Goal: Information Seeking & Learning: Learn about a topic

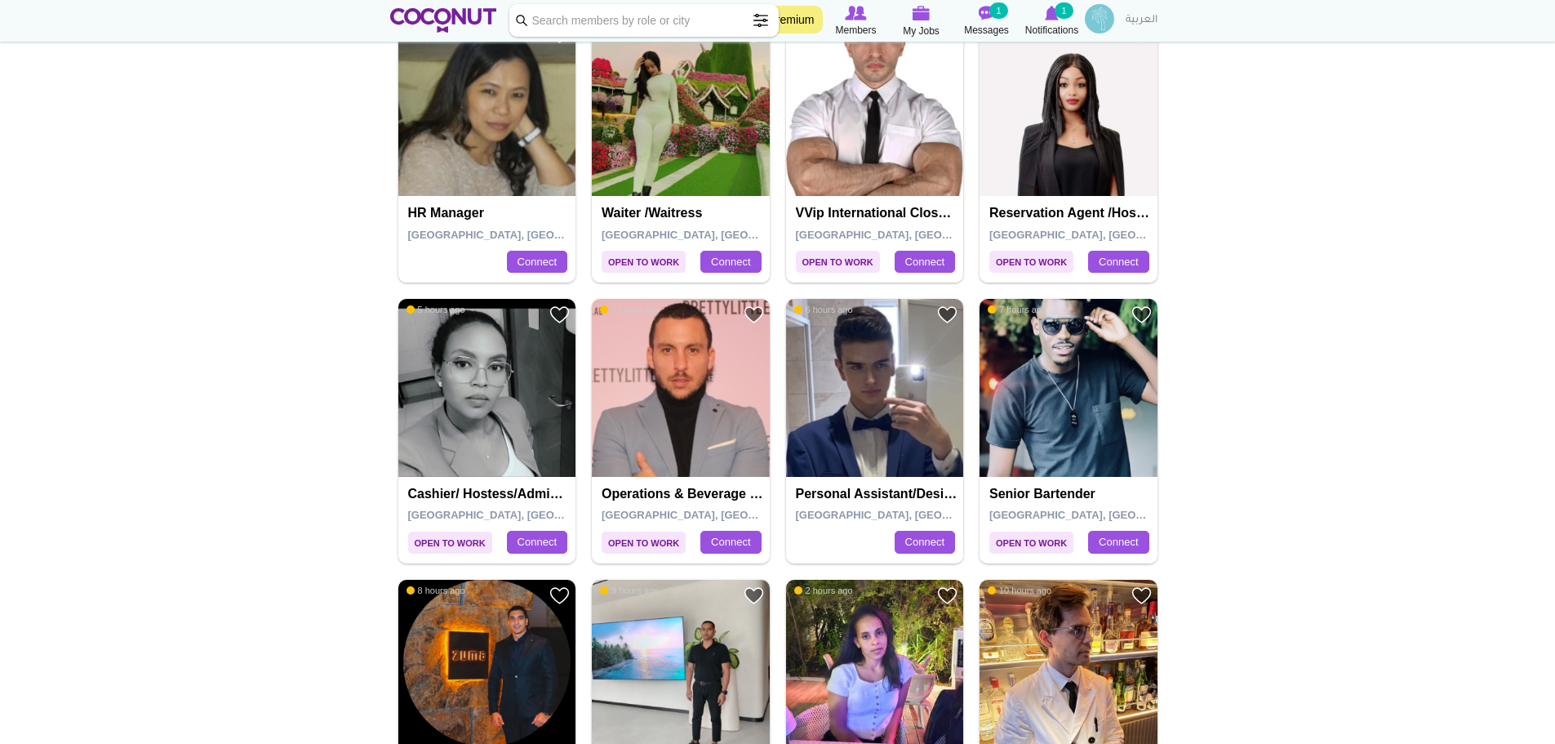
scroll to position [1539, 0]
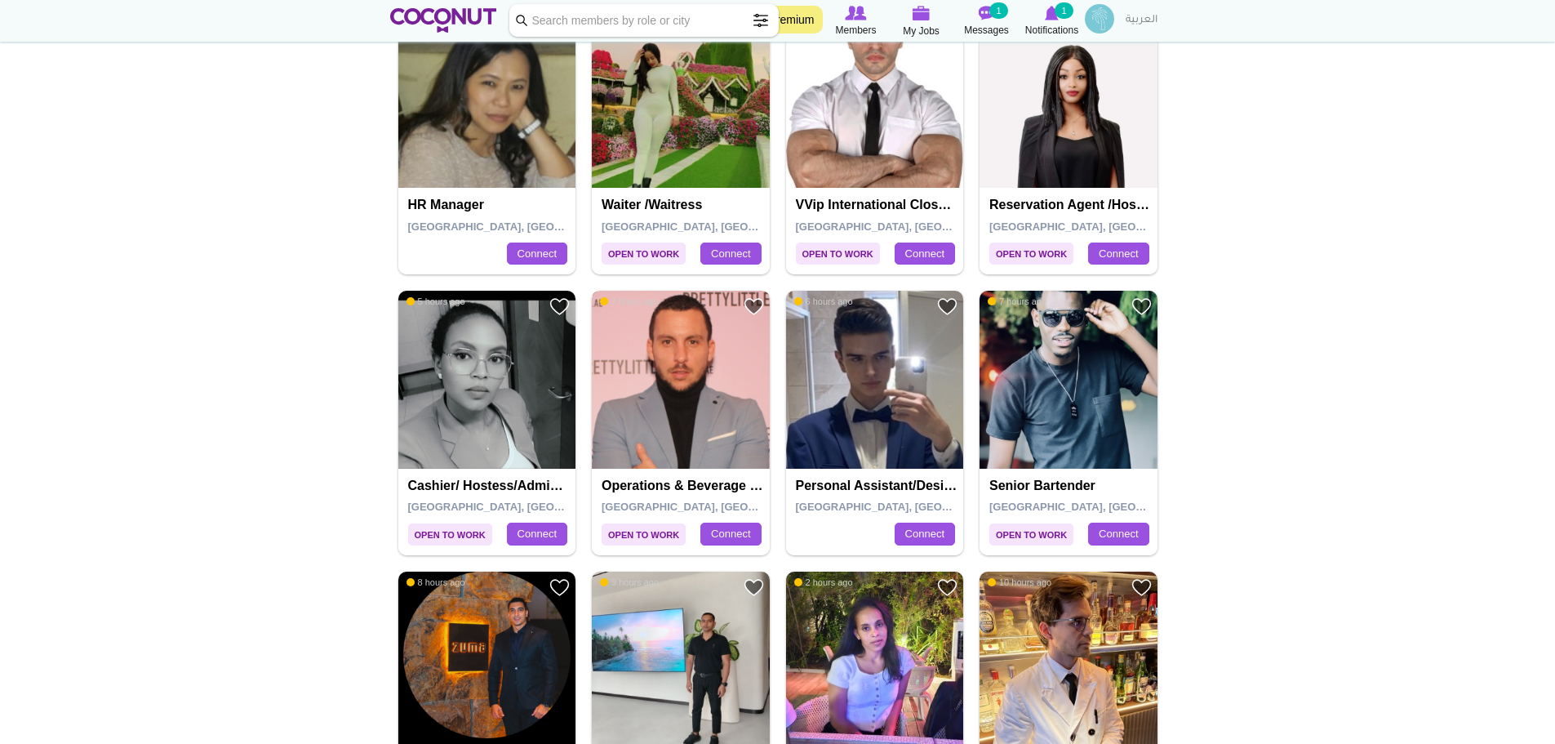
click at [663, 435] on img at bounding box center [681, 380] width 178 height 178
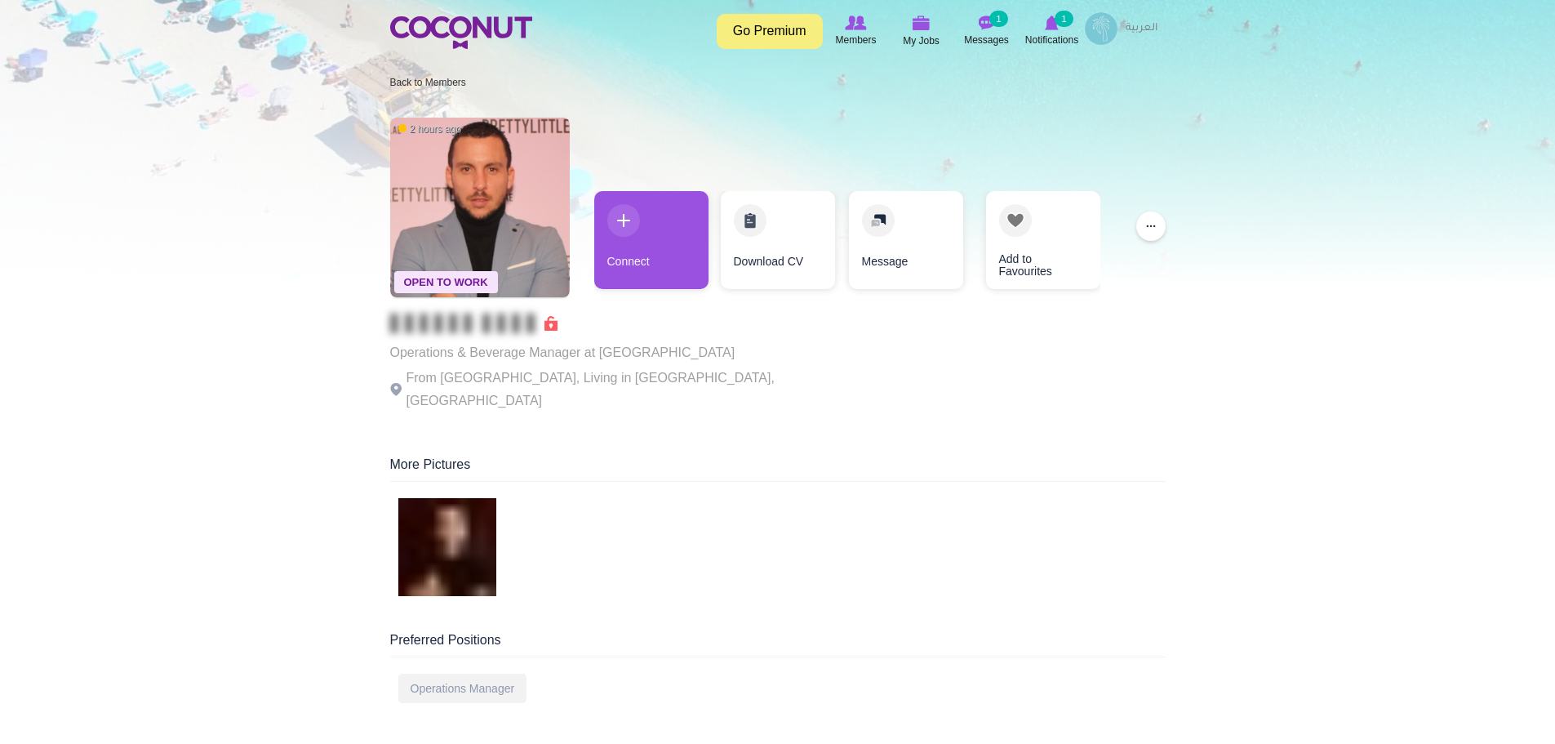
click at [549, 323] on span at bounding box center [473, 323] width 167 height 16
click at [551, 381] on p "From France, Living in Dubai, United Arab Emirates" at bounding box center [614, 390] width 449 height 46
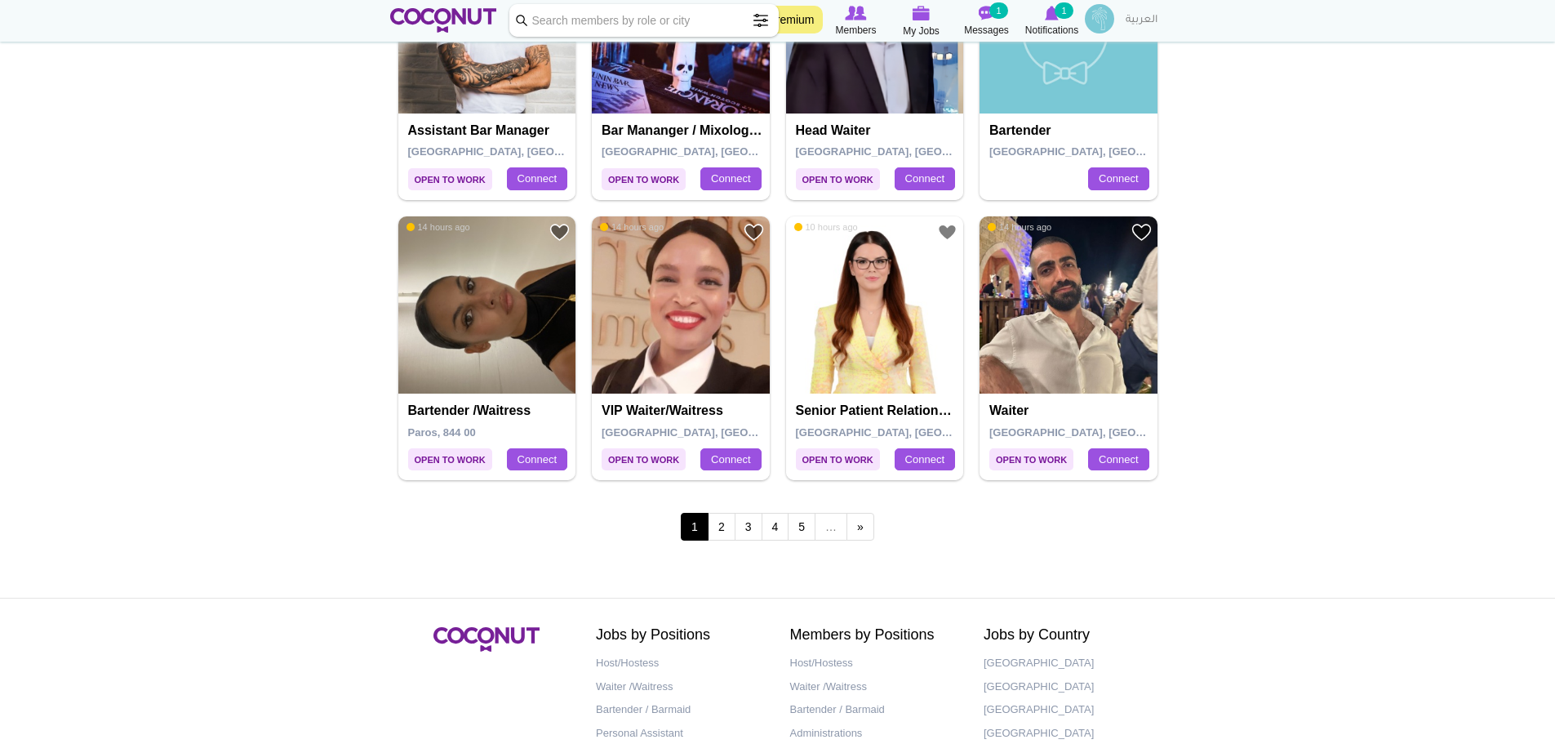
scroll to position [2743, 0]
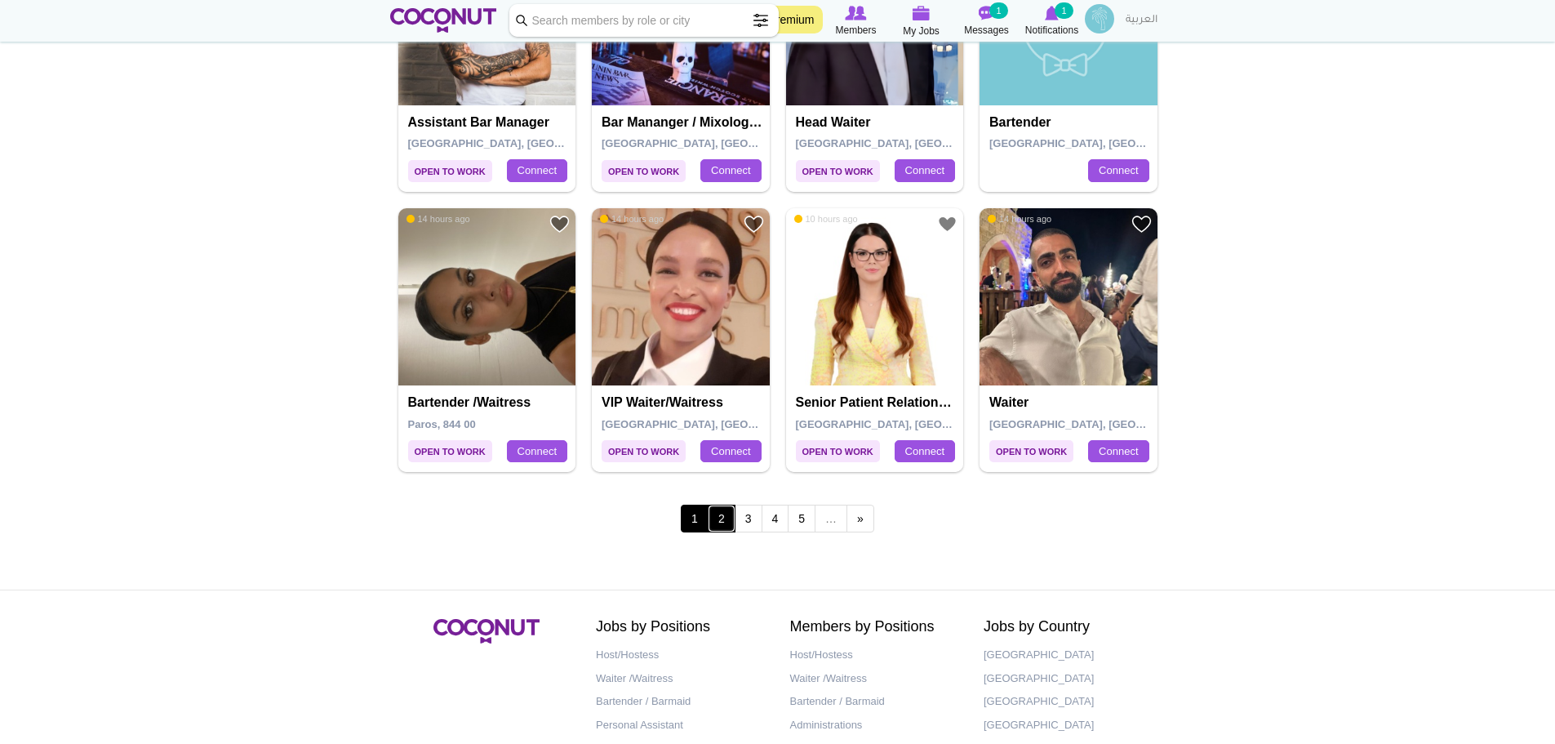
click at [723, 523] on link "2" at bounding box center [722, 519] width 28 height 28
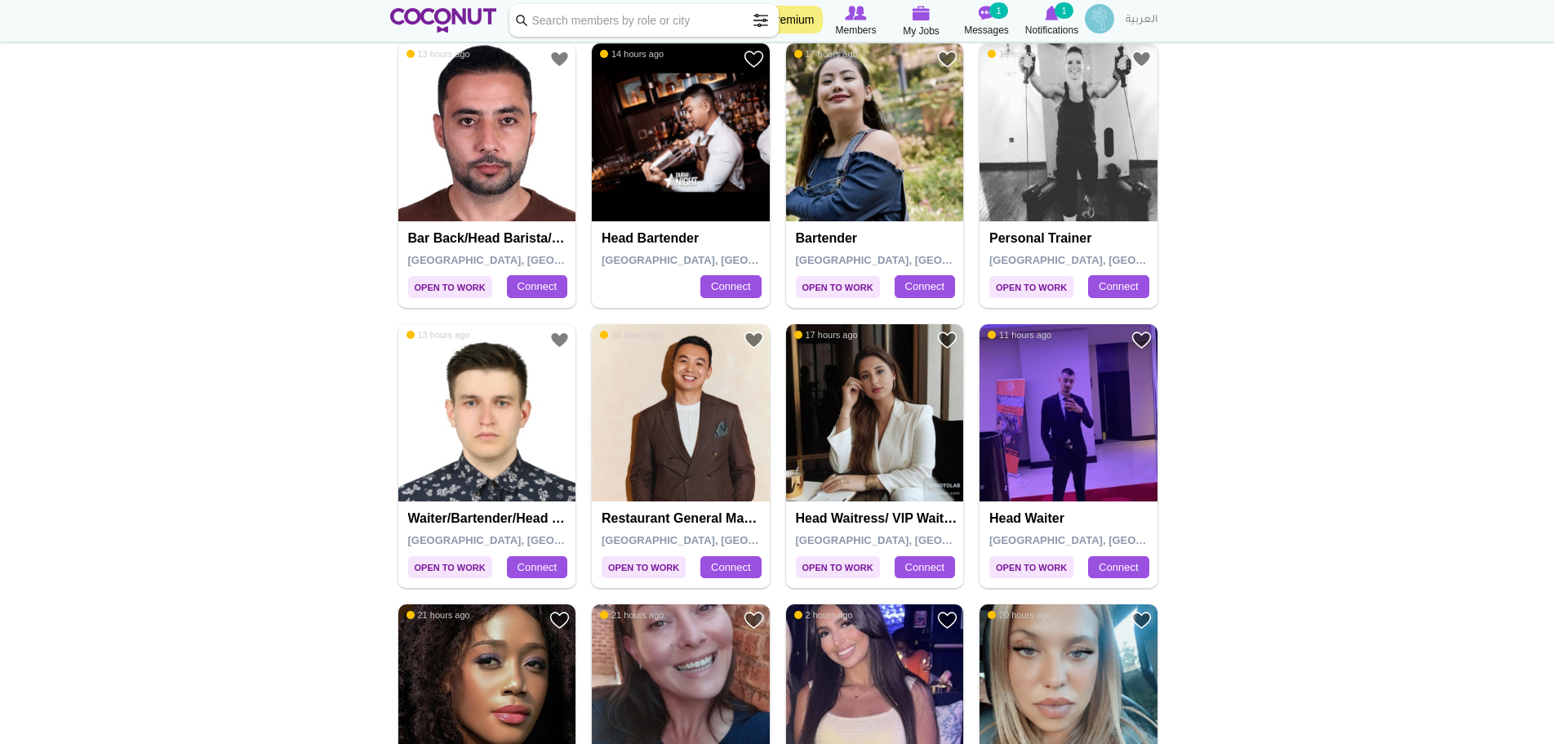
scroll to position [1488, 0]
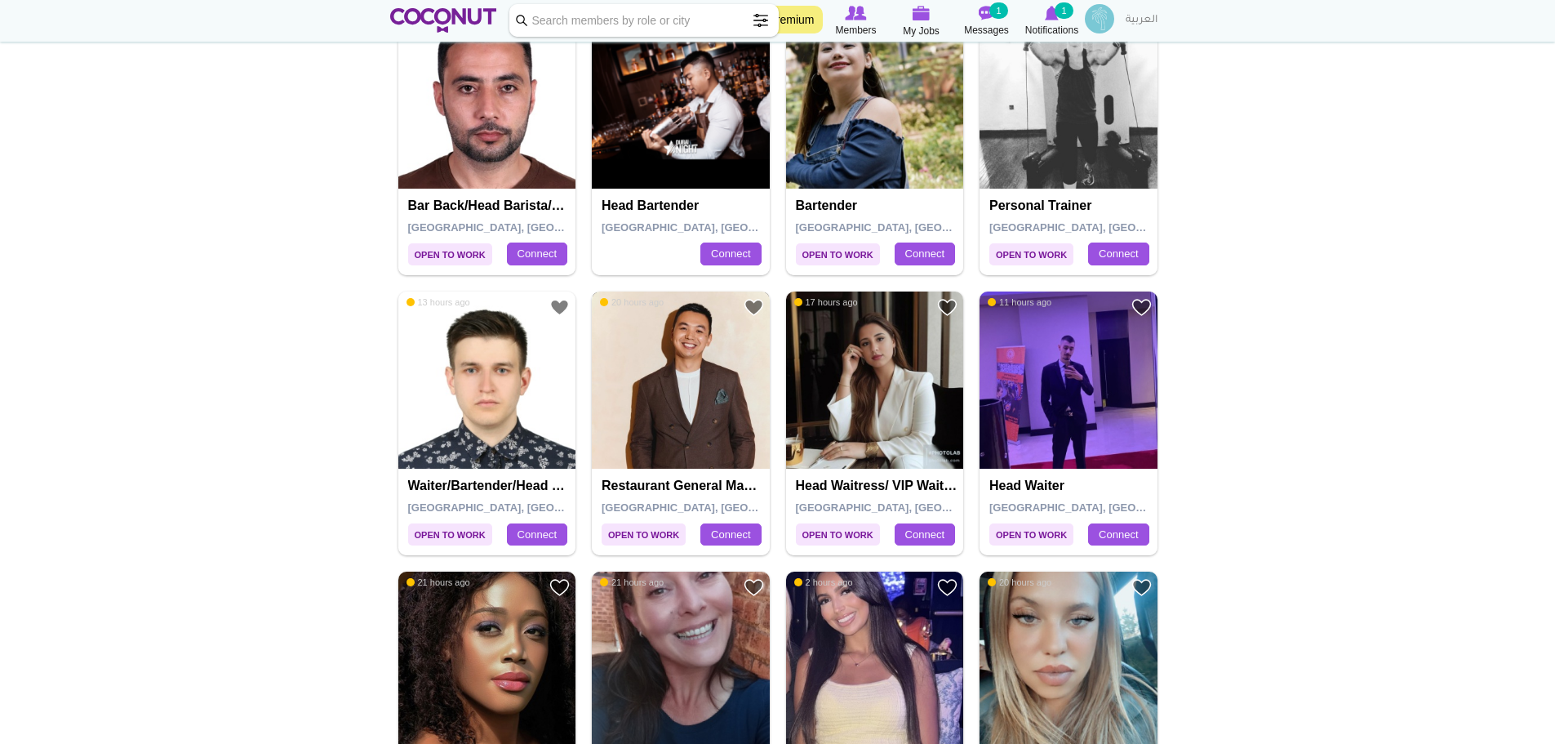
click at [700, 371] on img at bounding box center [681, 380] width 178 height 178
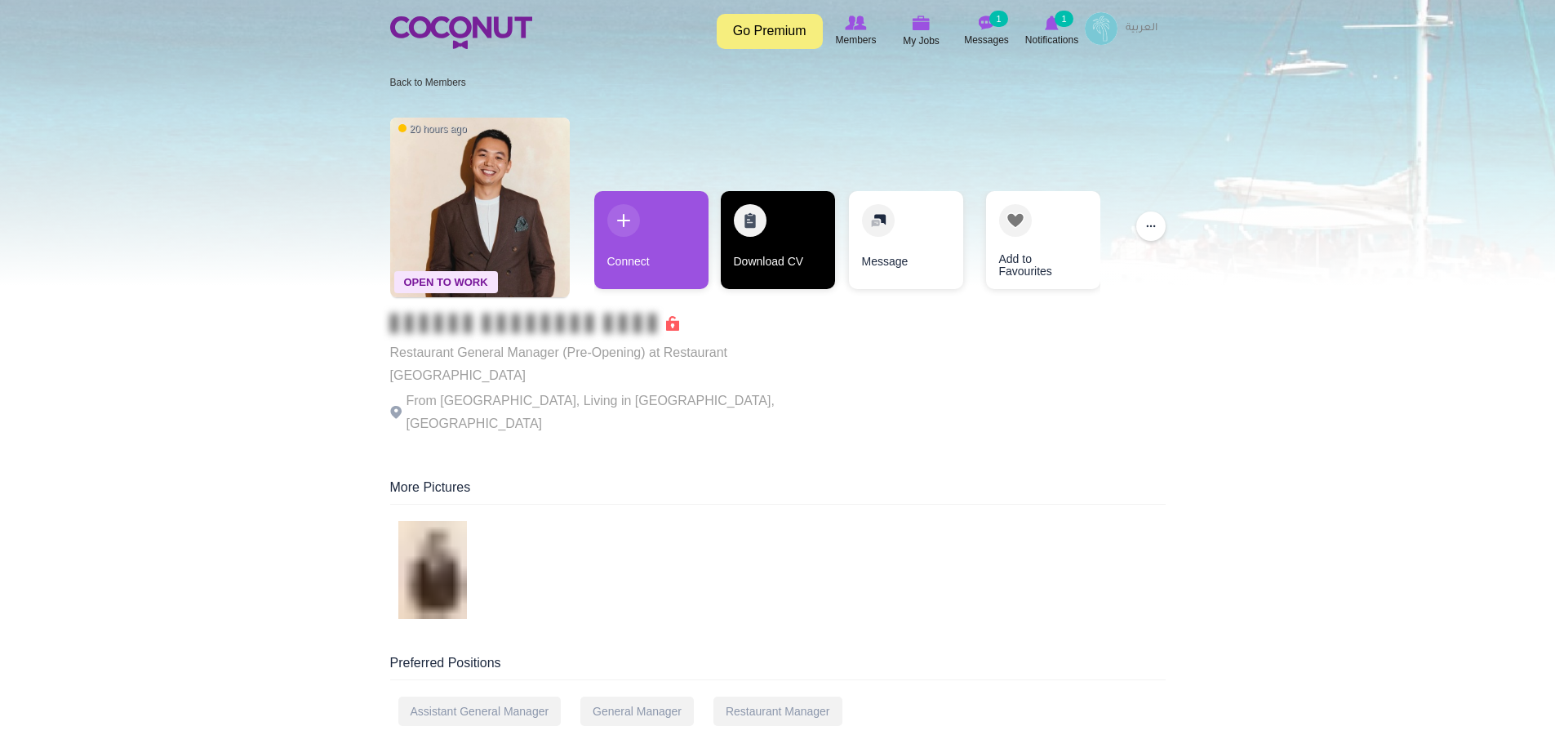
click at [769, 232] on link "Download CV" at bounding box center [778, 240] width 114 height 98
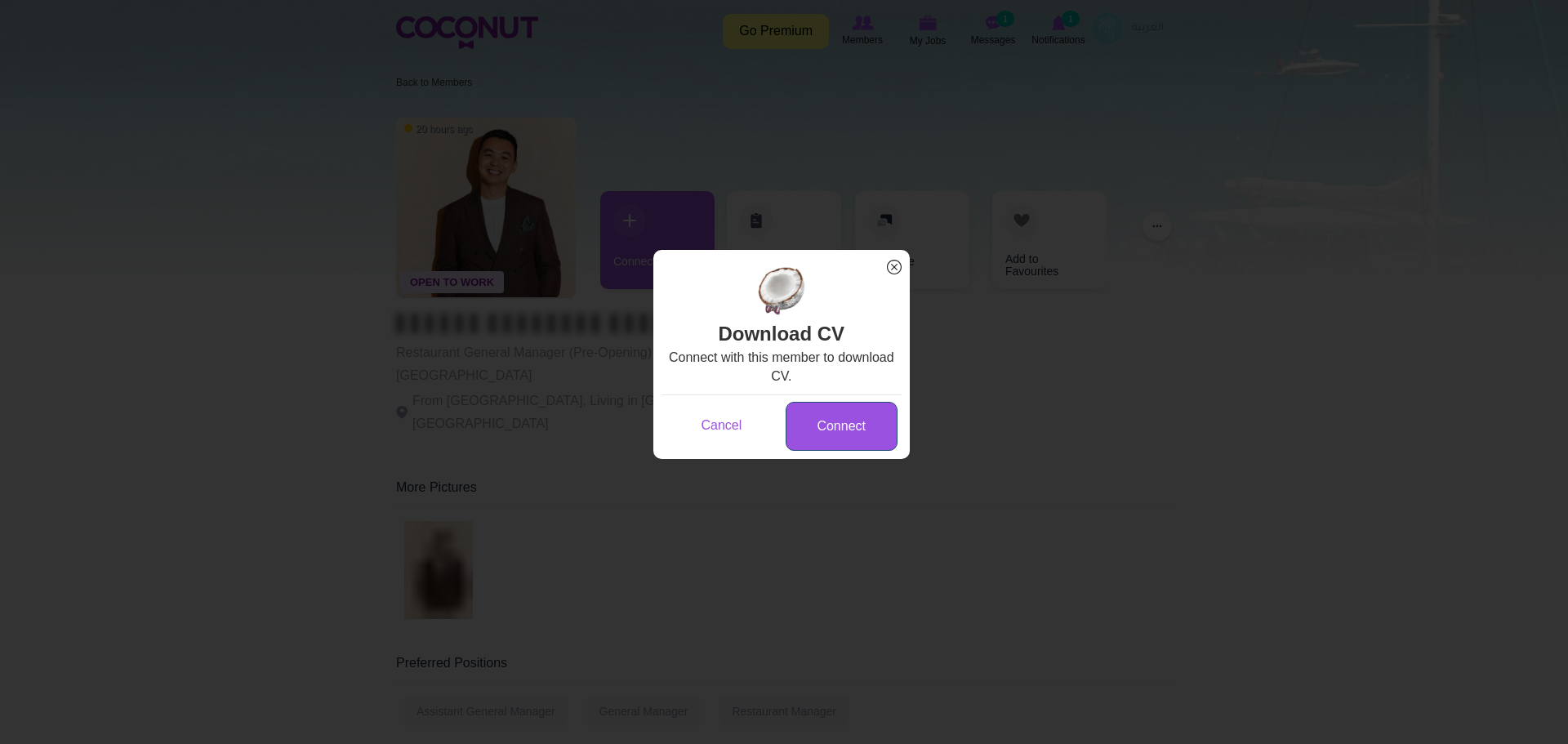
click at [838, 438] on link "Connect" at bounding box center [841, 427] width 112 height 50
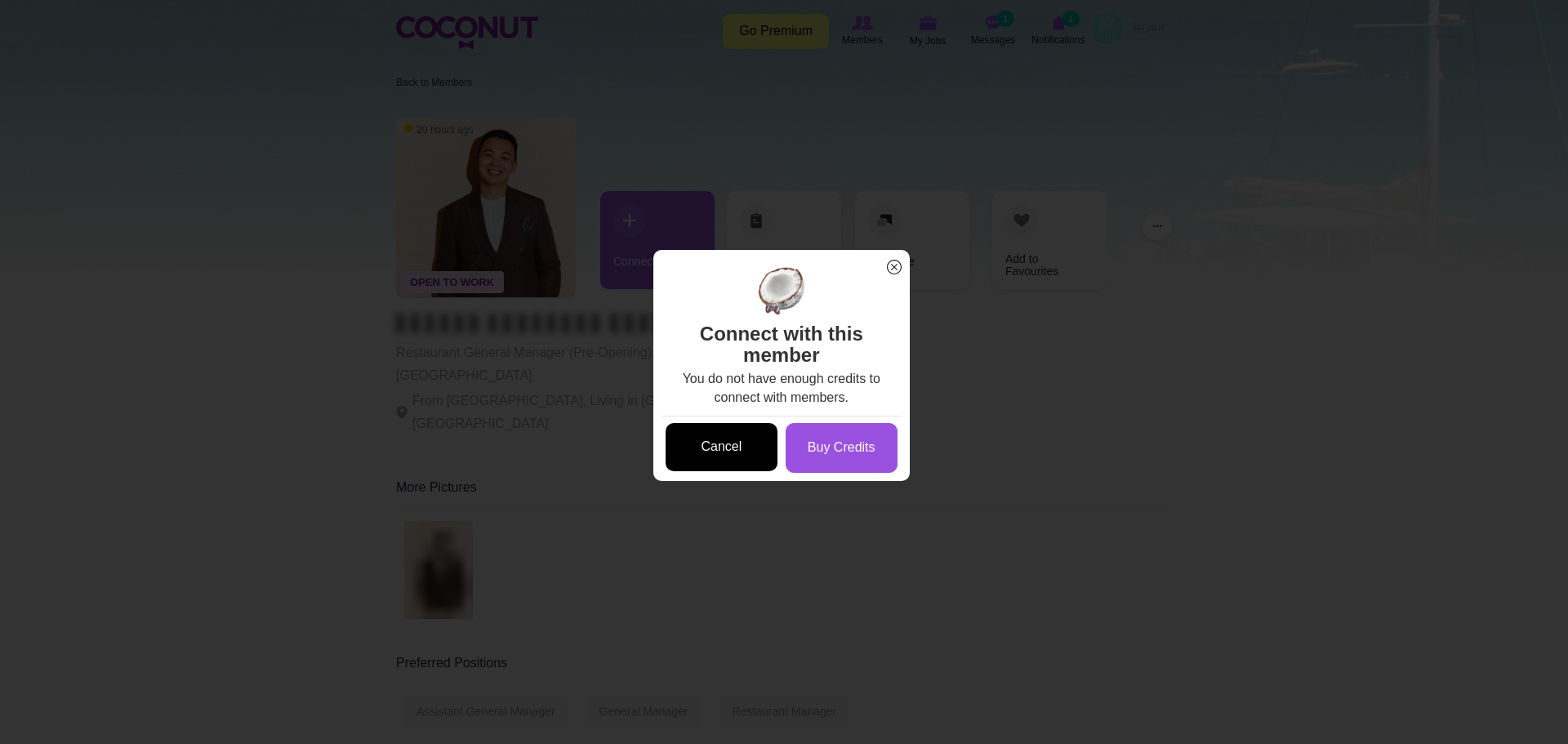
click at [734, 440] on link "Cancel" at bounding box center [721, 447] width 112 height 48
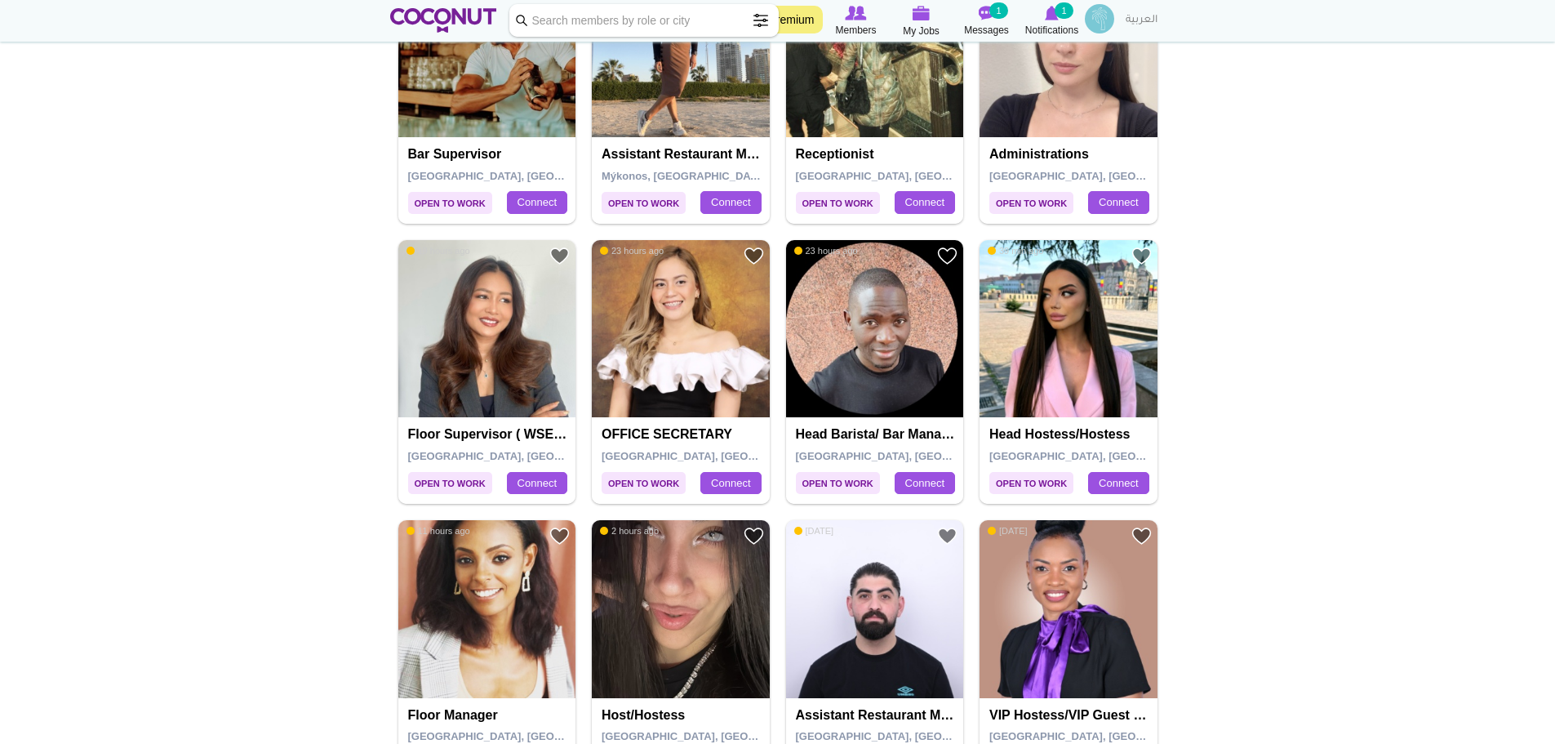
scroll to position [2802, 0]
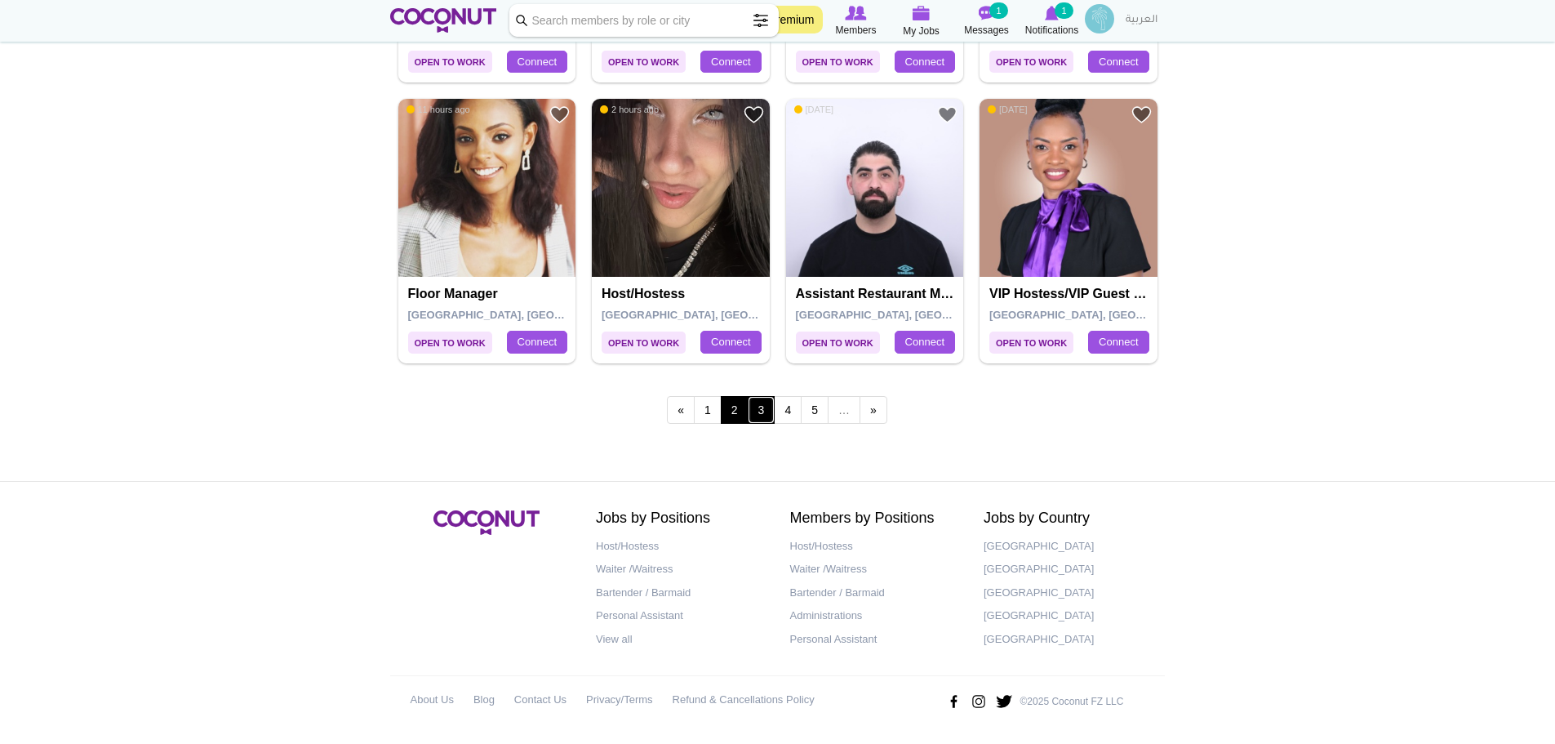
click at [761, 409] on link "3" at bounding box center [762, 410] width 28 height 28
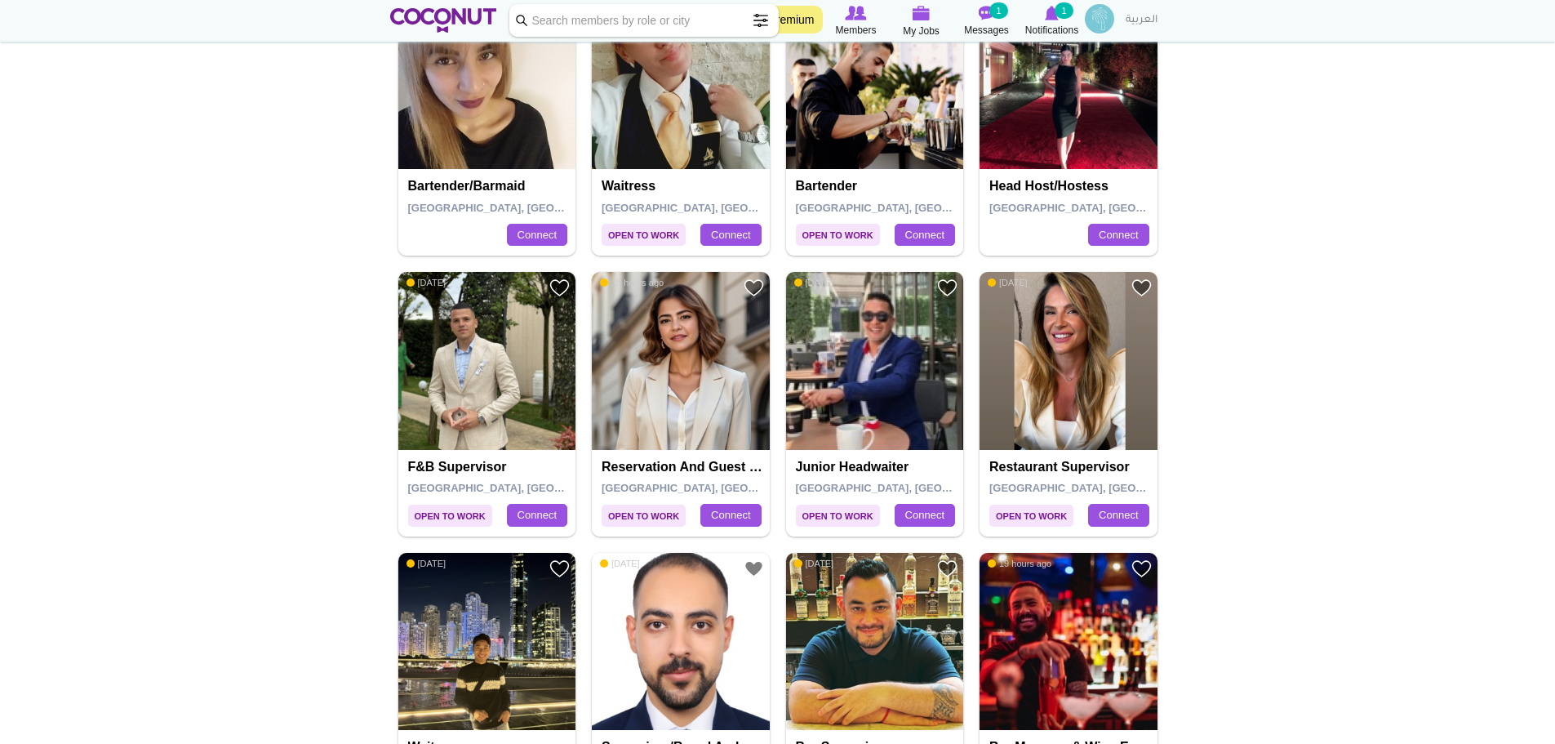
scroll to position [1792, 0]
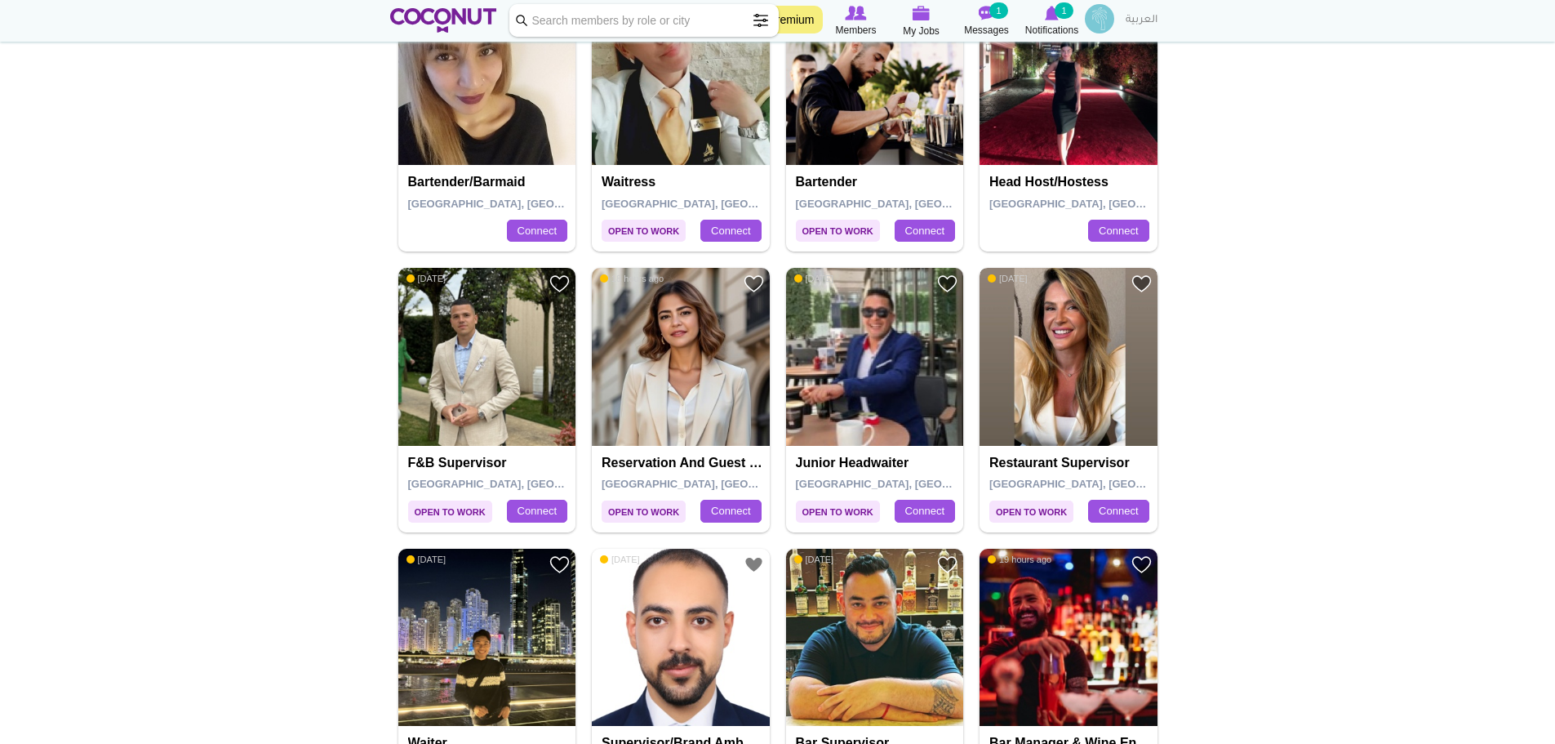
click at [1067, 422] on img at bounding box center [1069, 357] width 178 height 178
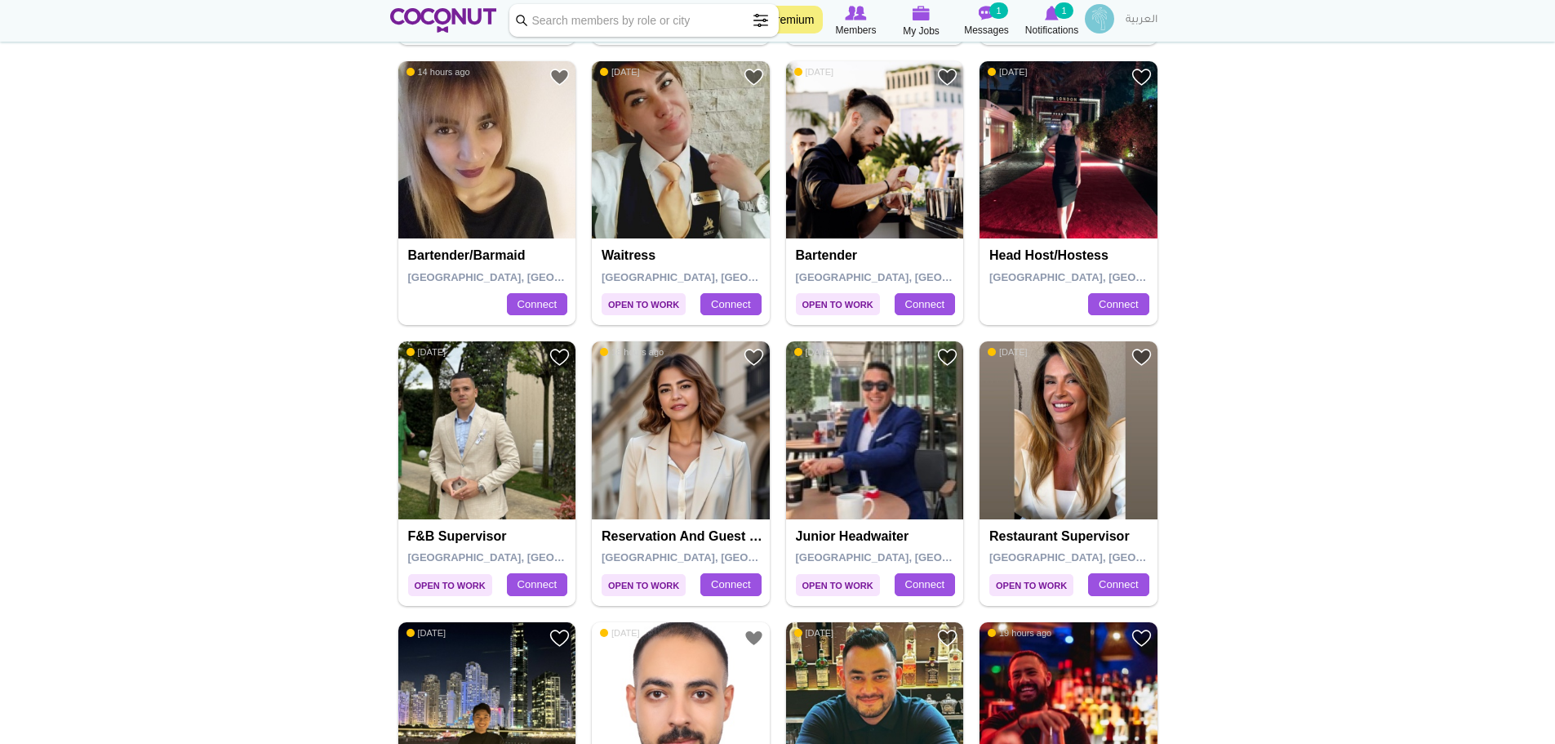
scroll to position [1792, 0]
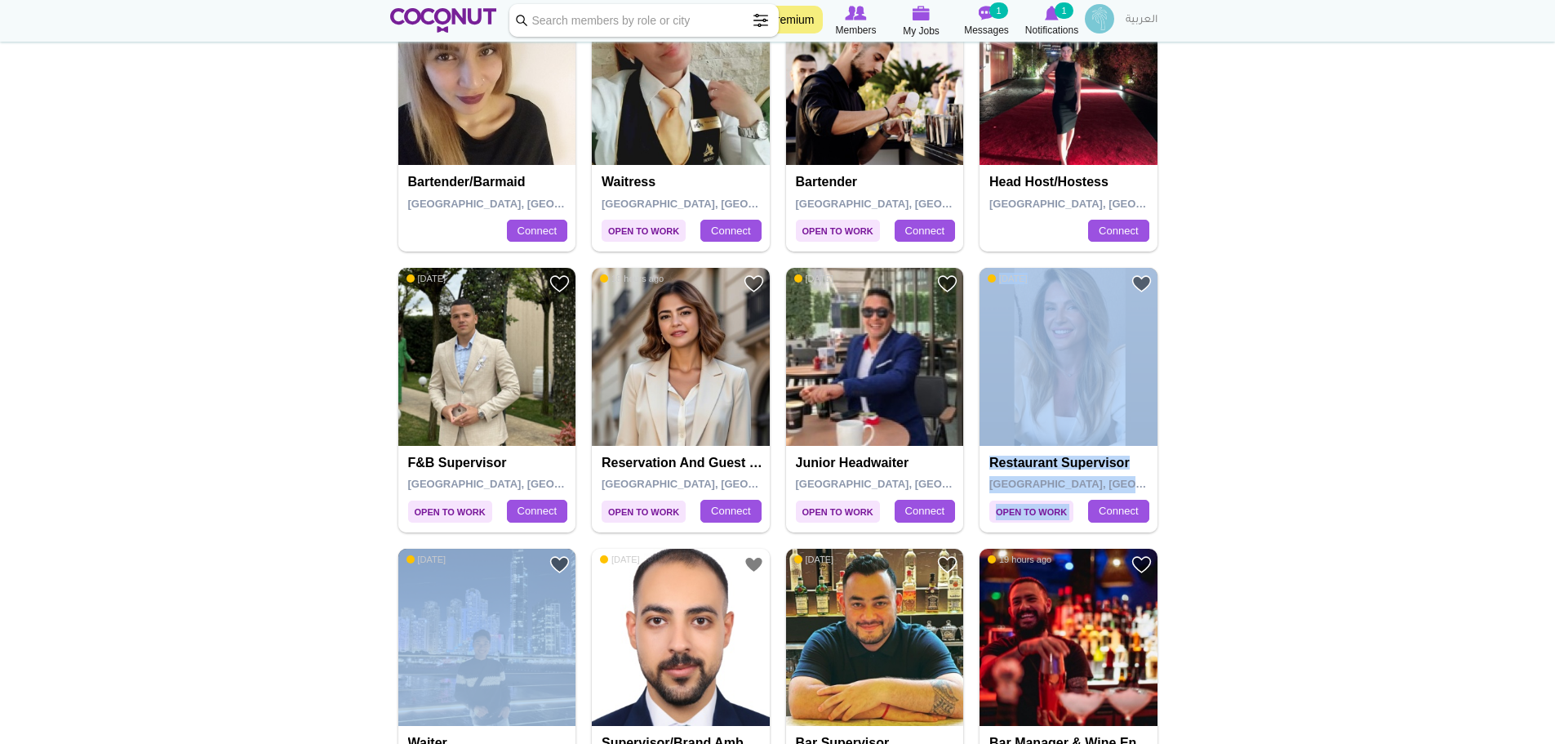
drag, startPoint x: 1553, startPoint y: 406, endPoint x: 1551, endPoint y: 506, distance: 100.4
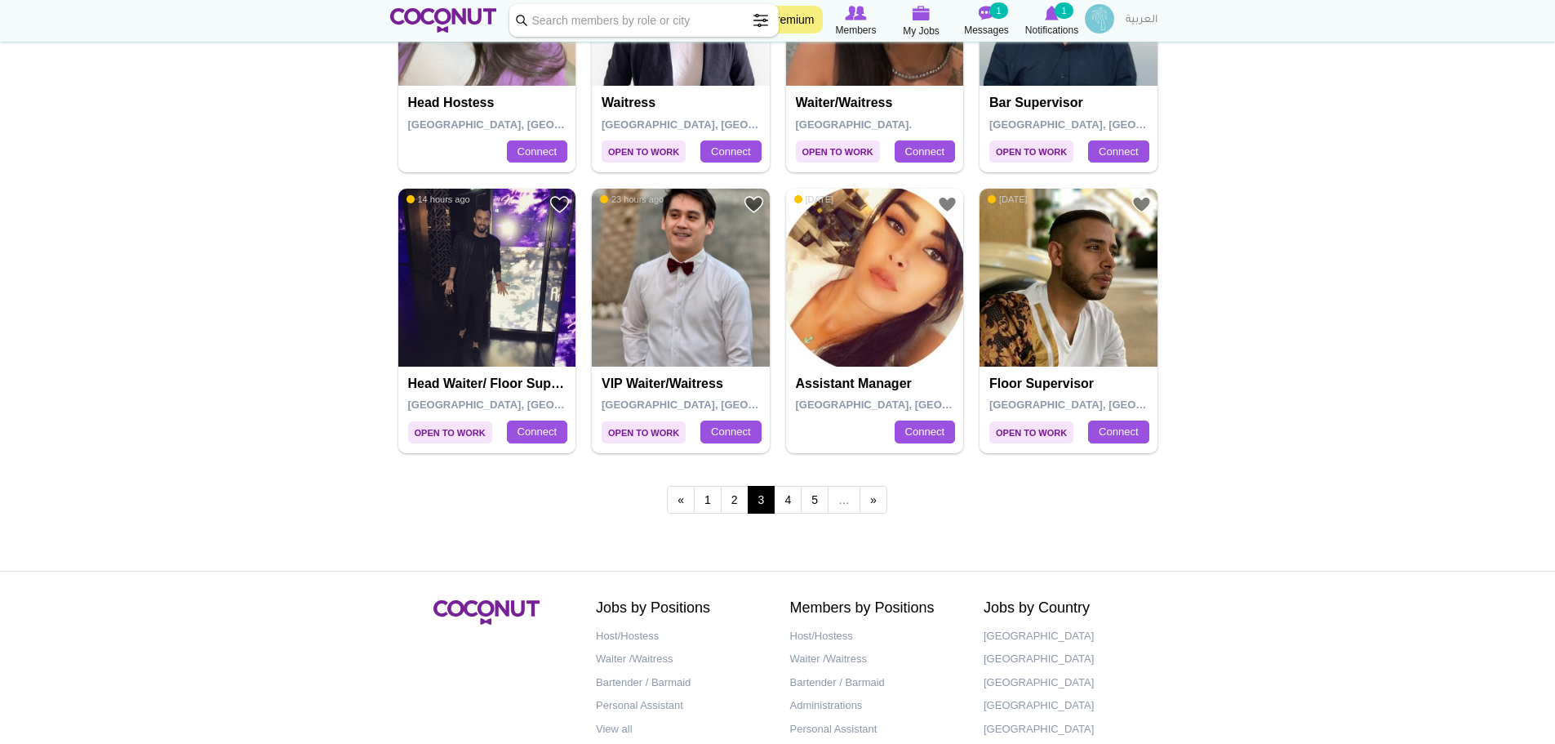
scroll to position [2672, 0]
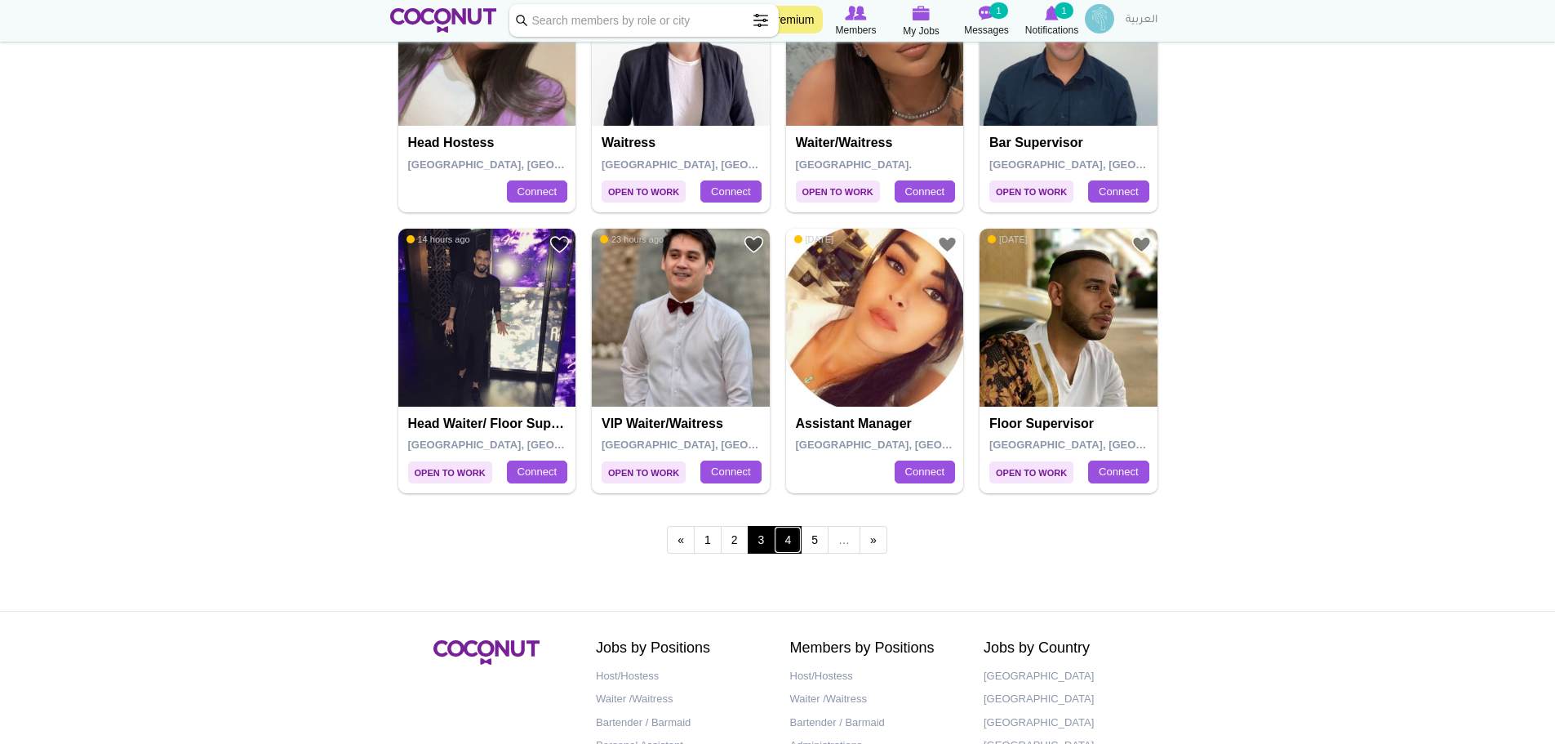
click at [785, 545] on link "4" at bounding box center [788, 540] width 28 height 28
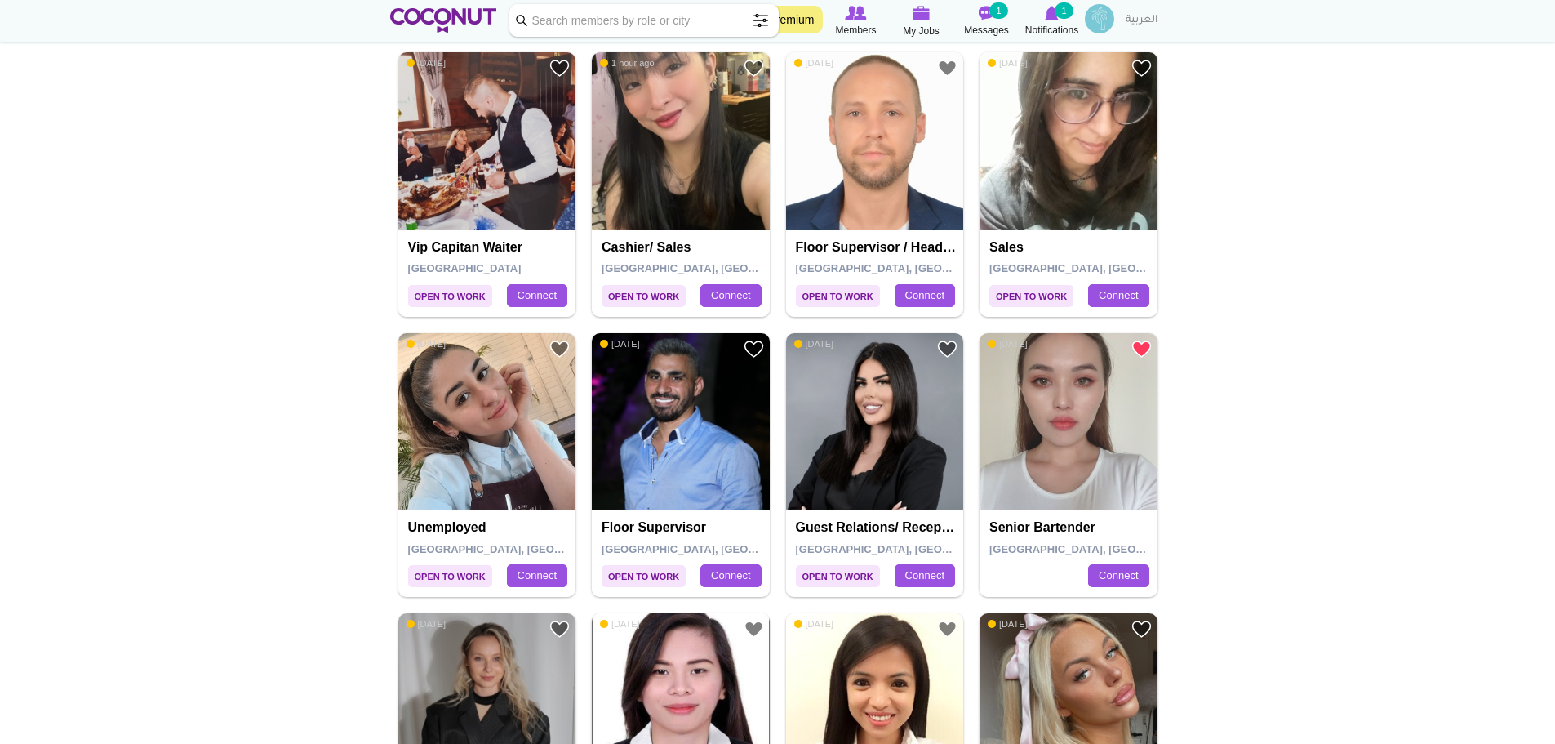
scroll to position [2023, 0]
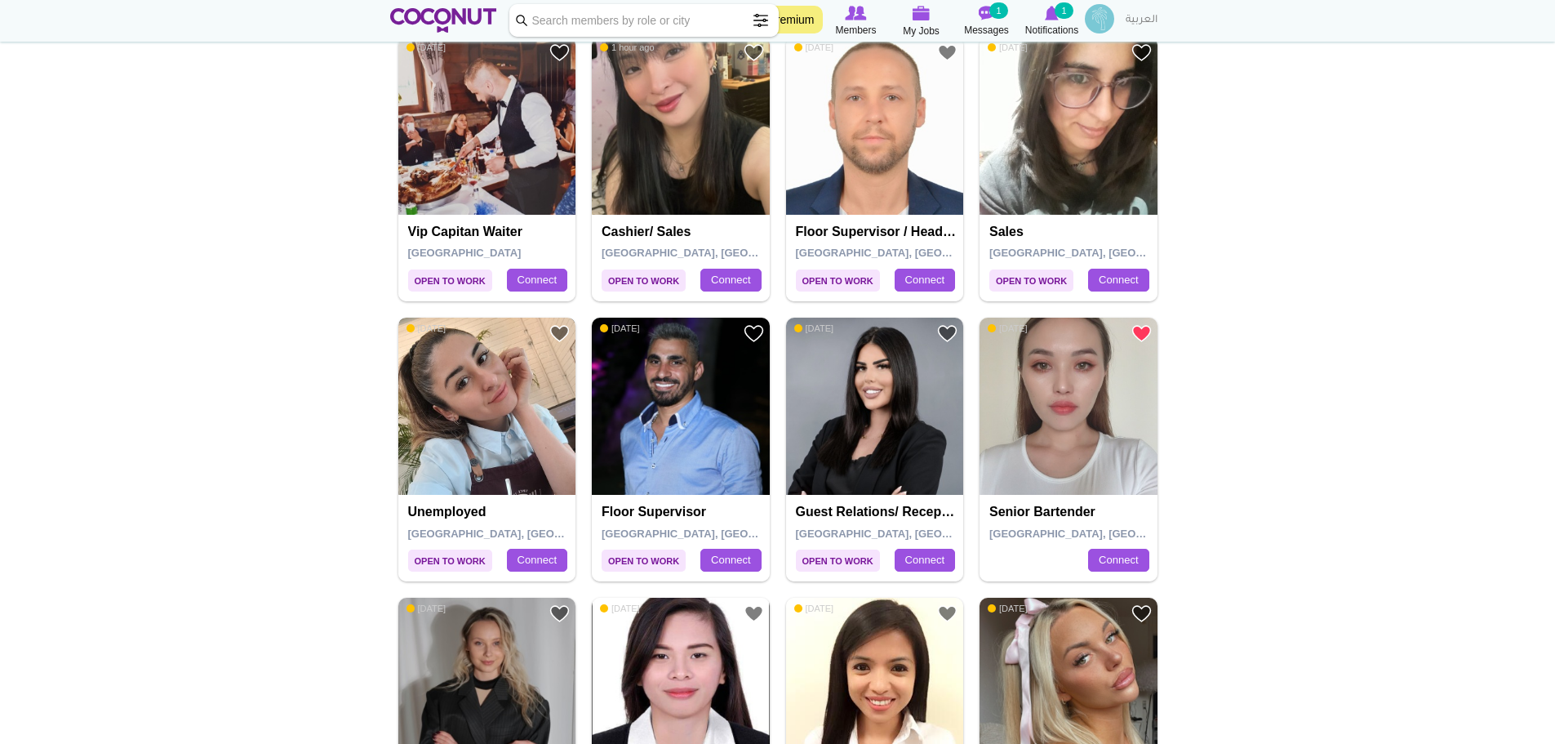
click at [499, 481] on img at bounding box center [487, 407] width 178 height 178
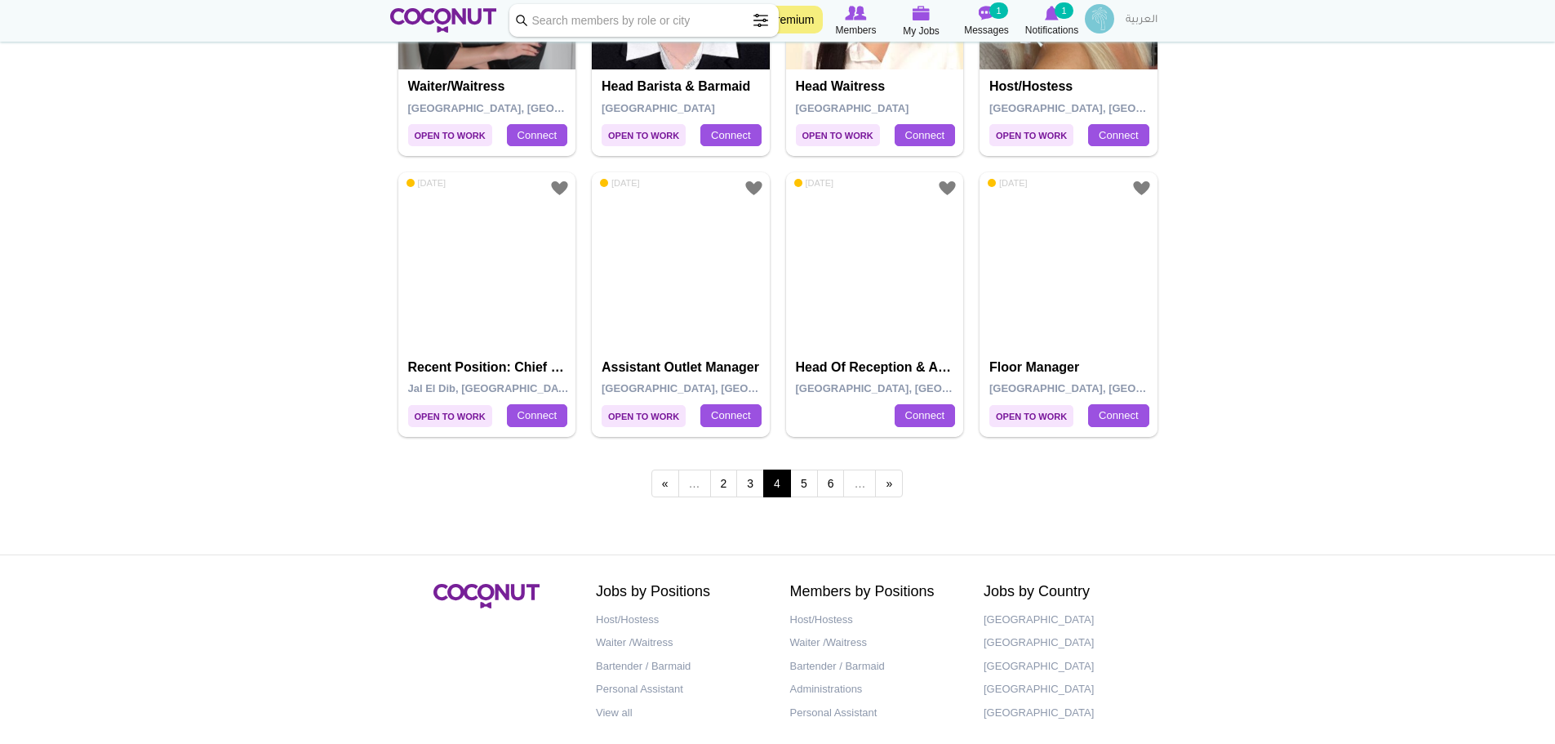
scroll to position [2761, 0]
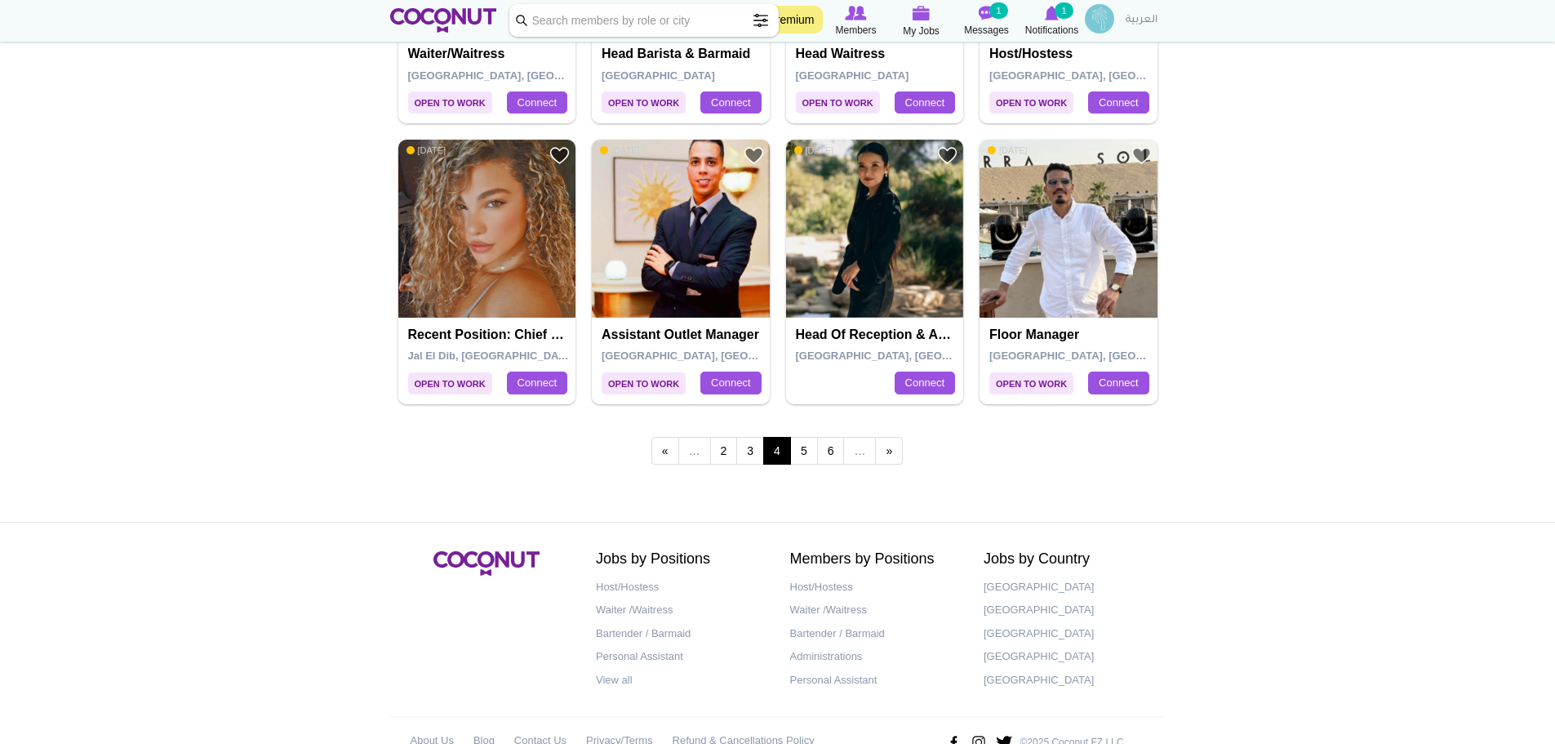
drag, startPoint x: 1406, startPoint y: 461, endPoint x: 1417, endPoint y: 425, distance: 37.7
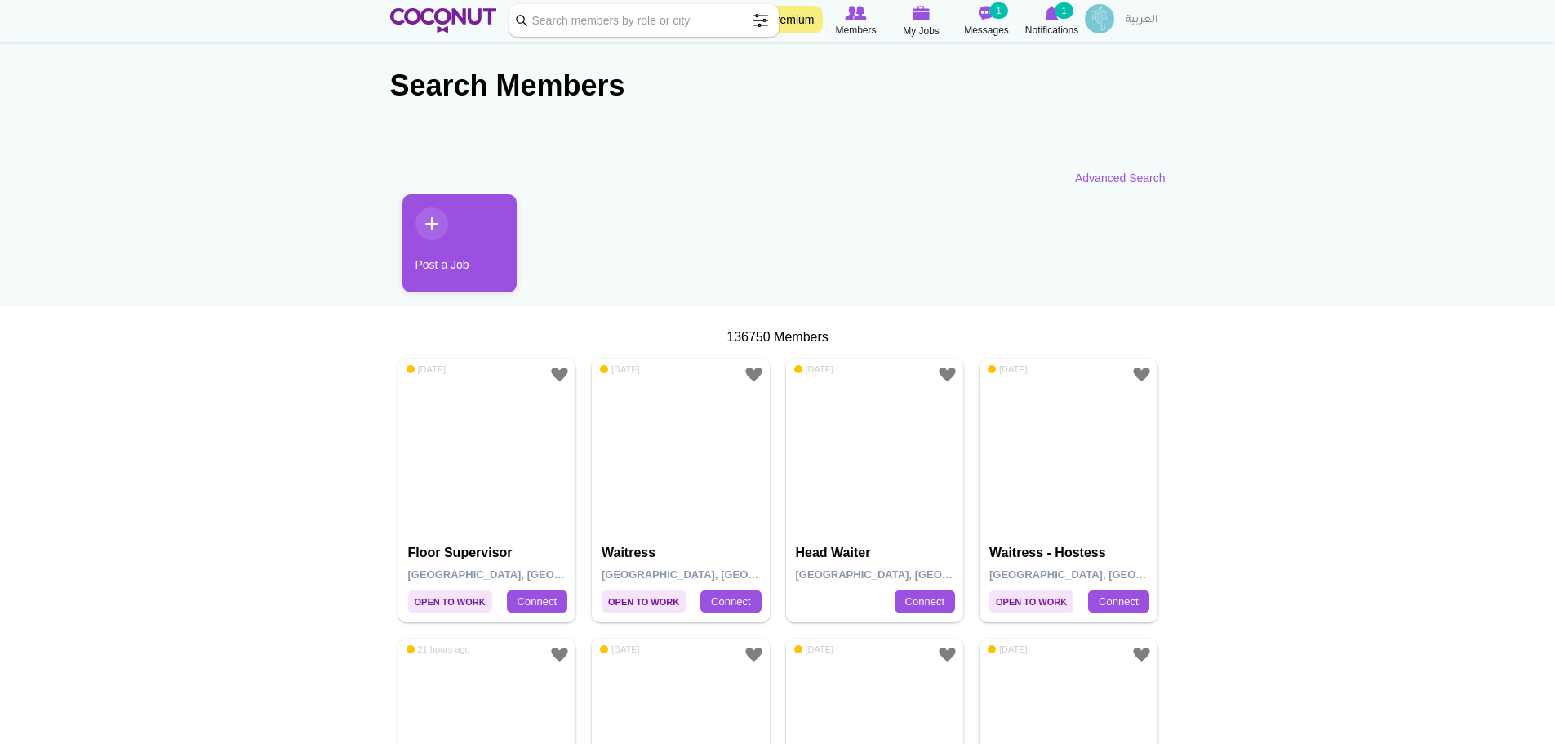
scroll to position [0, 0]
